Goal: Task Accomplishment & Management: Manage account settings

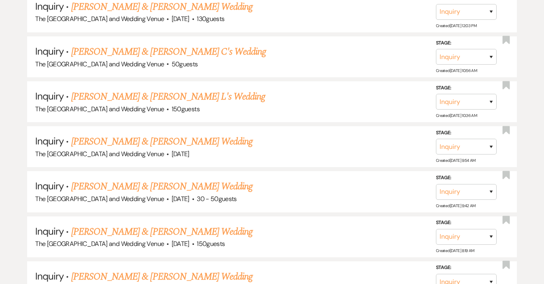
scroll to position [9123, 0]
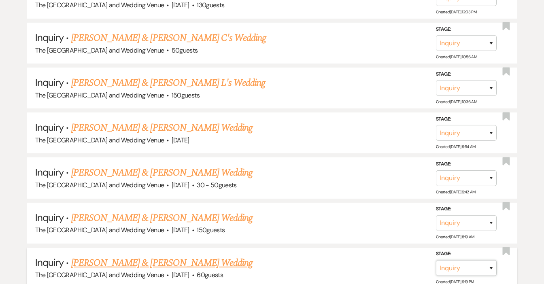
click at [465, 260] on select "Inquiry Follow Up Tour Requested Tour Confirmed Toured Proposal Sent Booked Lost" at bounding box center [466, 268] width 61 height 16
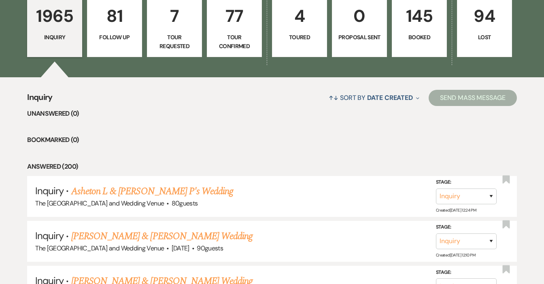
scroll to position [249, 0]
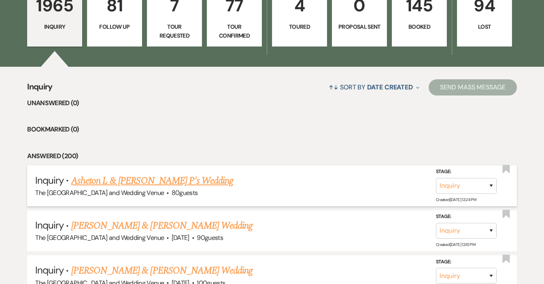
click at [94, 183] on link "Asheton L & [PERSON_NAME] P's Wedding" at bounding box center [152, 181] width 162 height 15
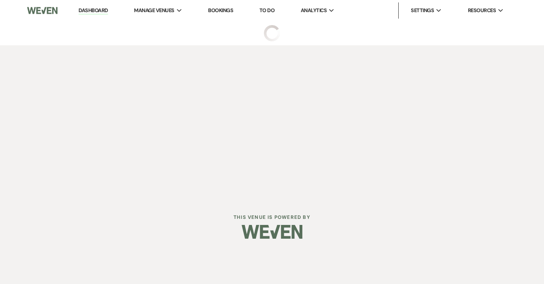
select select "17"
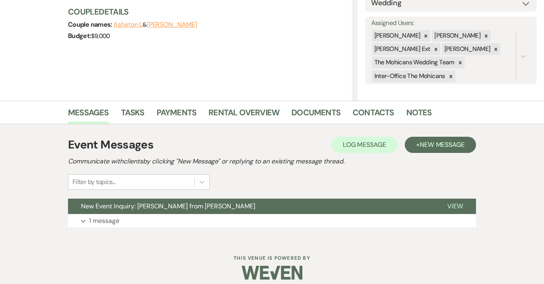
scroll to position [110, 0]
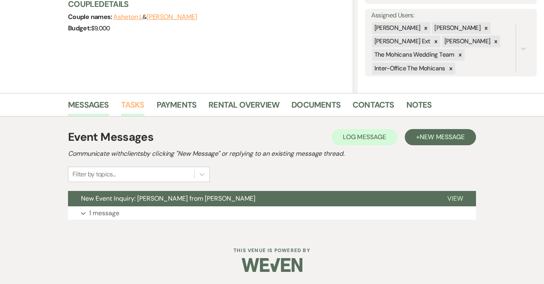
click at [136, 104] on link "Tasks" at bounding box center [132, 107] width 23 height 18
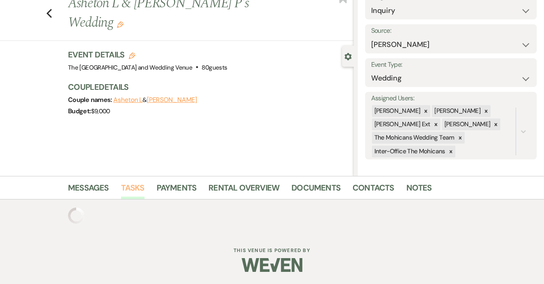
scroll to position [110, 0]
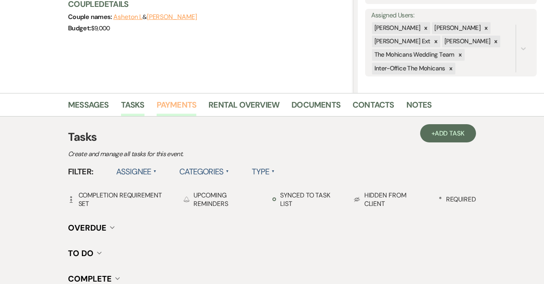
click at [173, 102] on link "Payments" at bounding box center [177, 107] width 40 height 18
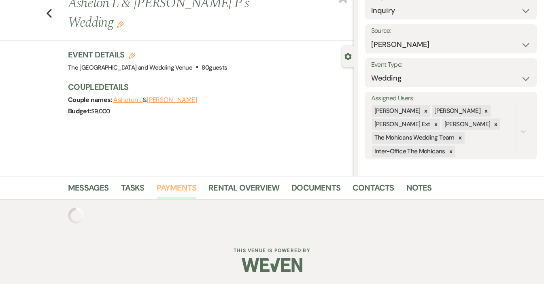
scroll to position [68, 0]
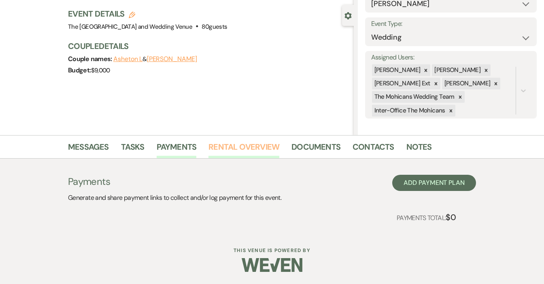
click at [265, 145] on link "Rental Overview" at bounding box center [243, 149] width 71 height 18
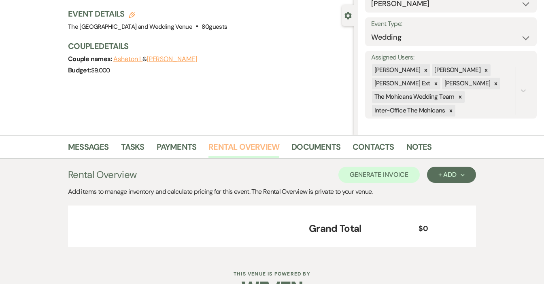
scroll to position [91, 0]
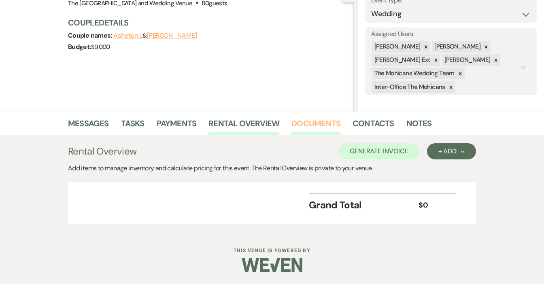
click at [302, 127] on link "Documents" at bounding box center [315, 126] width 49 height 18
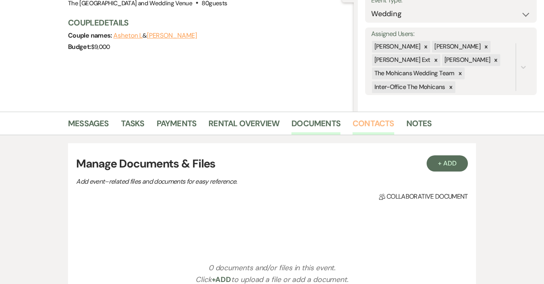
click at [370, 127] on link "Contacts" at bounding box center [374, 126] width 42 height 18
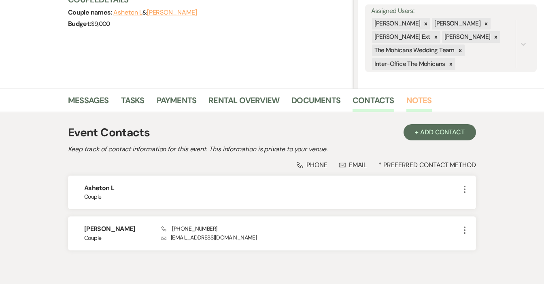
click at [421, 98] on link "Notes" at bounding box center [419, 103] width 26 height 18
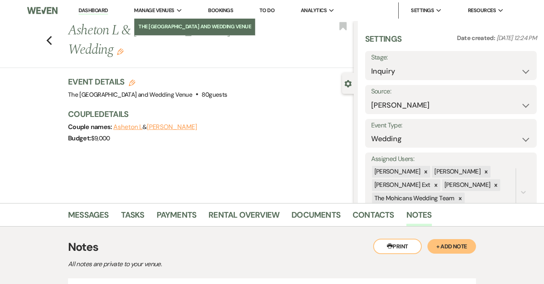
click at [157, 28] on li "The [GEOGRAPHIC_DATA] and Wedding Venue" at bounding box center [194, 27] width 113 height 8
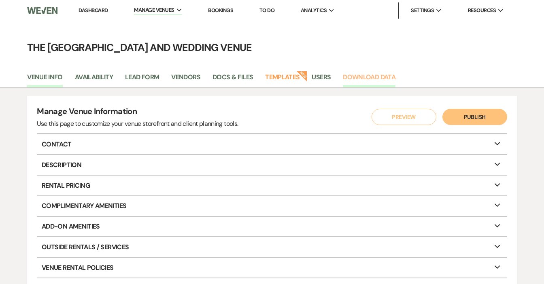
click at [366, 80] on link "Download Data" at bounding box center [369, 79] width 53 height 15
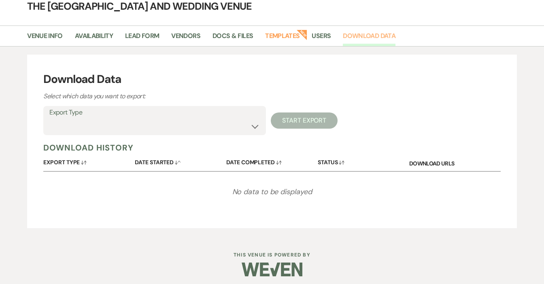
scroll to position [46, 0]
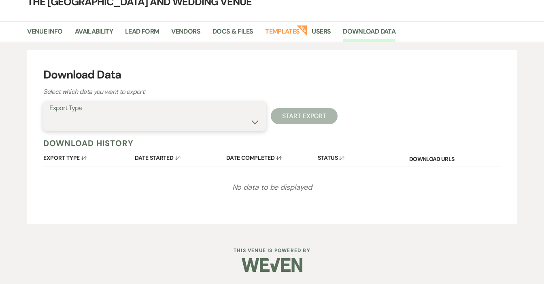
click at [155, 114] on select "Availability Calendar Information Category Templates Contacts Information Event…" at bounding box center [154, 122] width 210 height 16
click at [49, 114] on select "Availability Calendar Information Category Templates Contacts Information Event…" at bounding box center [154, 122] width 210 height 16
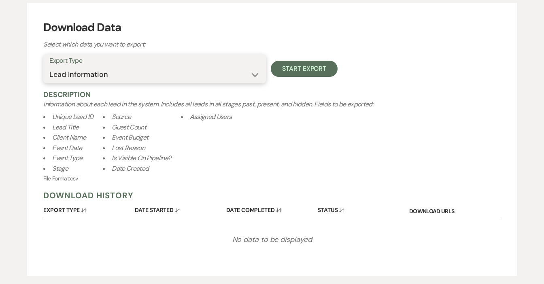
scroll to position [93, 0]
click at [166, 75] on select "Availability Calendar Information Category Templates Contacts Information Event…" at bounding box center [154, 75] width 210 height 16
select select "contactsInfo"
click at [49, 67] on select "Availability Calendar Information Category Templates Contacts Information Event…" at bounding box center [154, 75] width 210 height 16
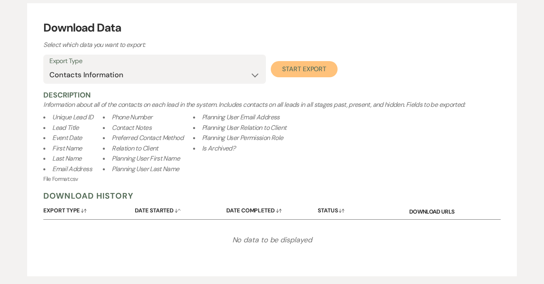
click at [285, 73] on button "Start Export" at bounding box center [304, 69] width 67 height 16
select select
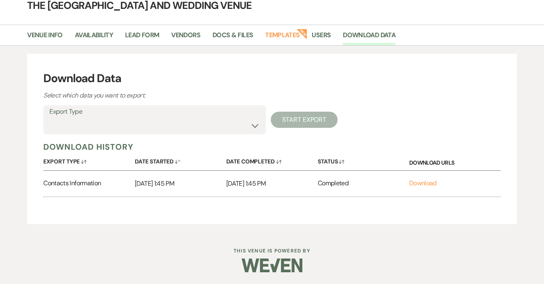
scroll to position [0, 0]
